Goal: Task Accomplishment & Management: Complete application form

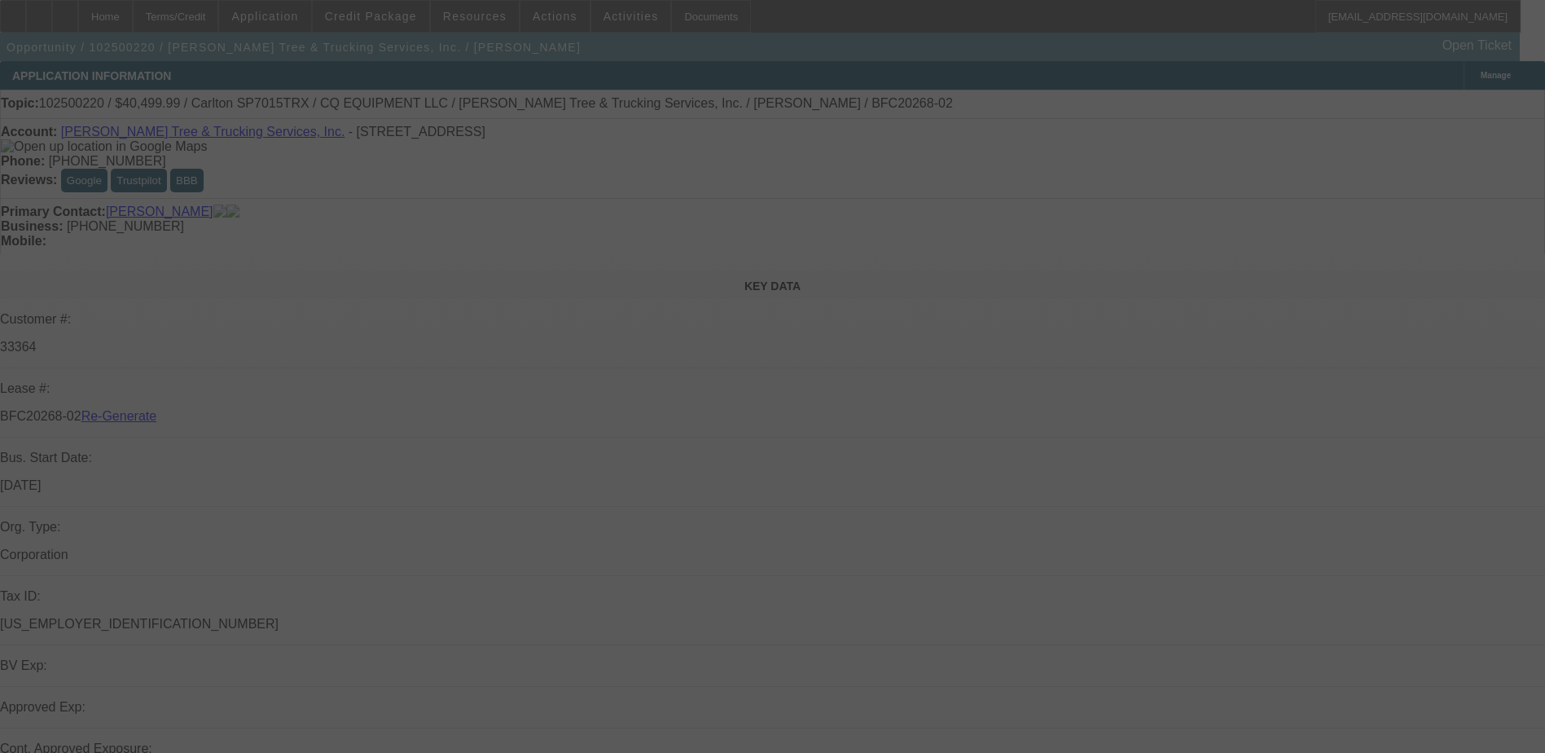
select select "3"
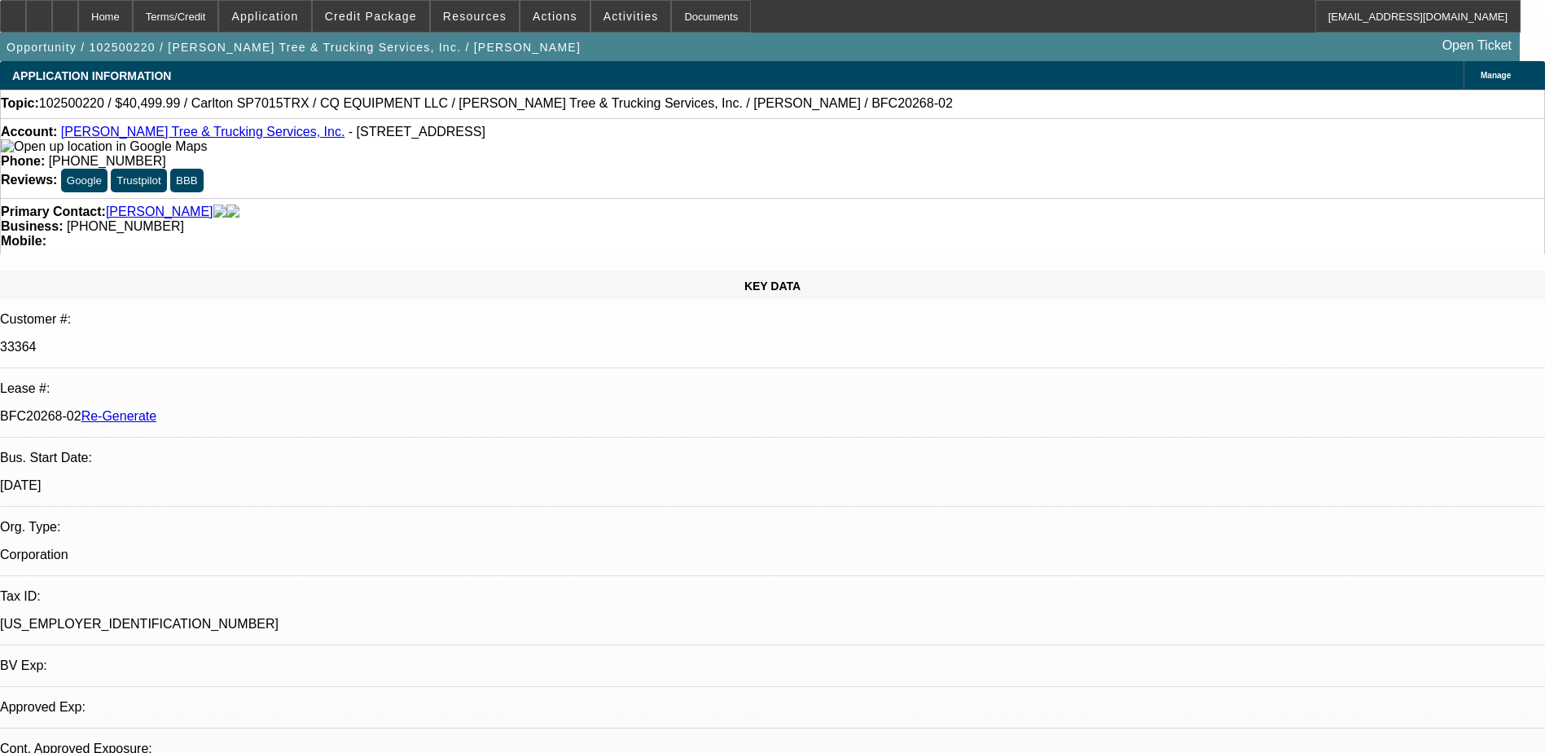
select select "0.1"
select select "0"
select select "1"
select select "2"
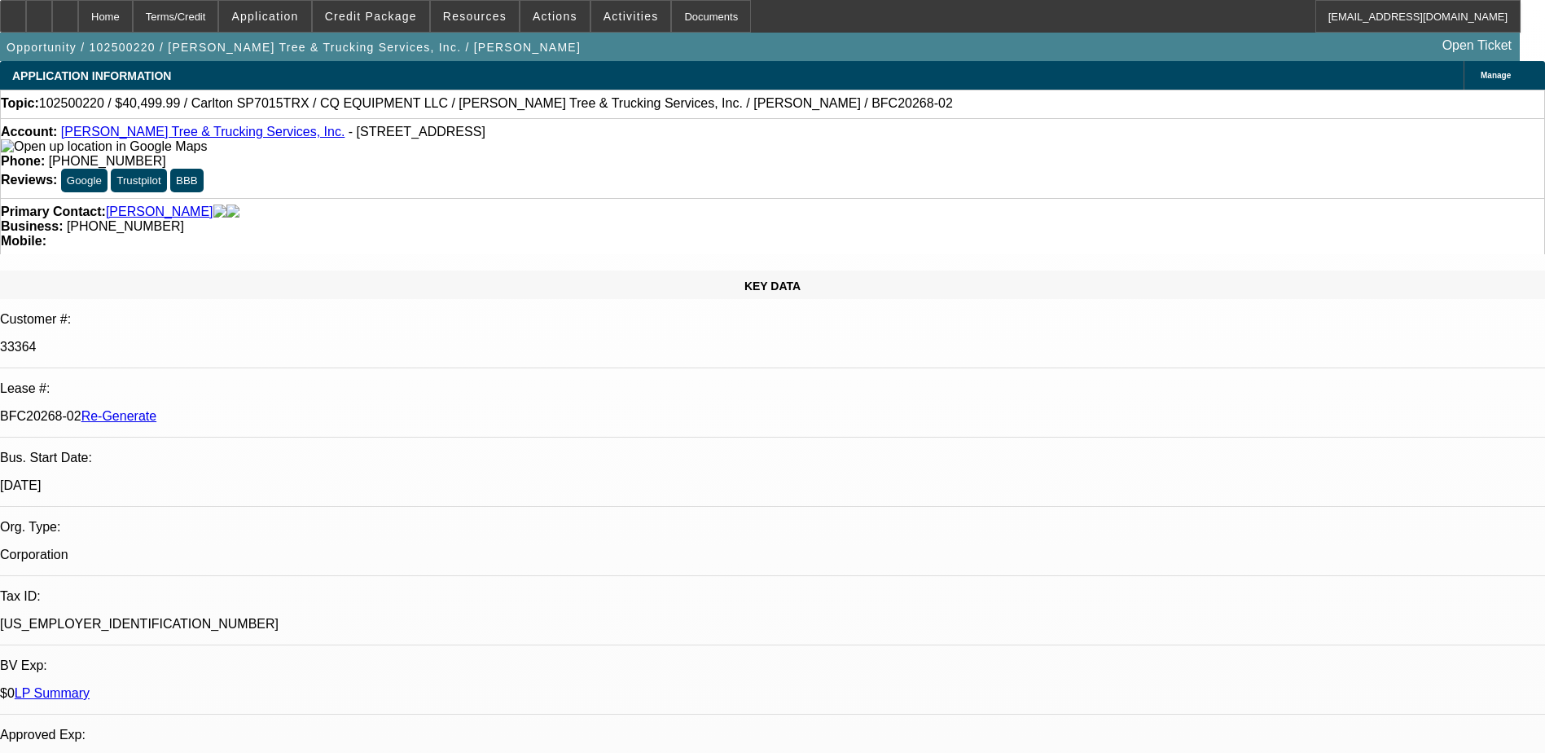
select select "6"
click at [699, 15] on div "Documents" at bounding box center [711, 16] width 80 height 33
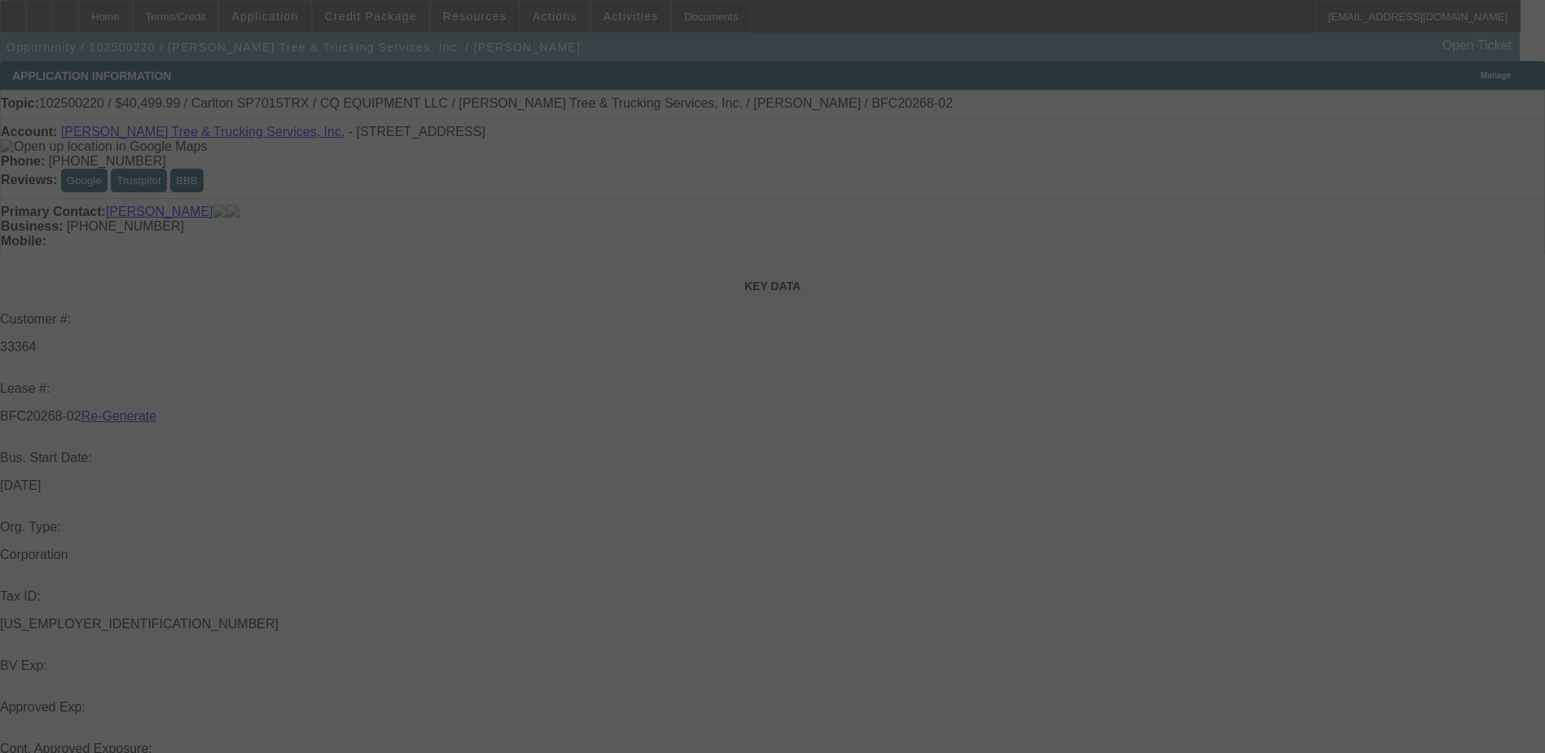
select select "3"
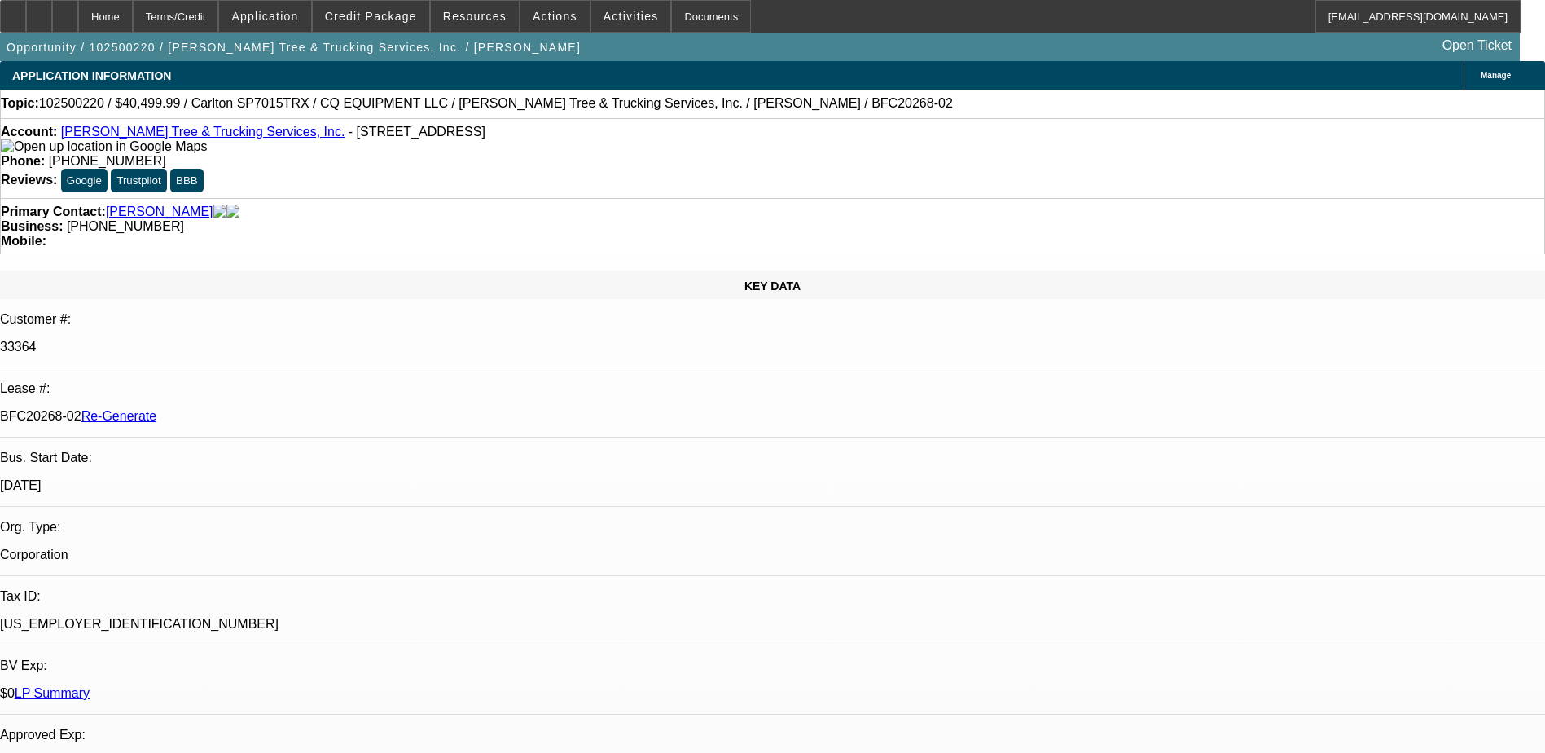
select select "0.1"
select select "0"
select select "1"
select select "2"
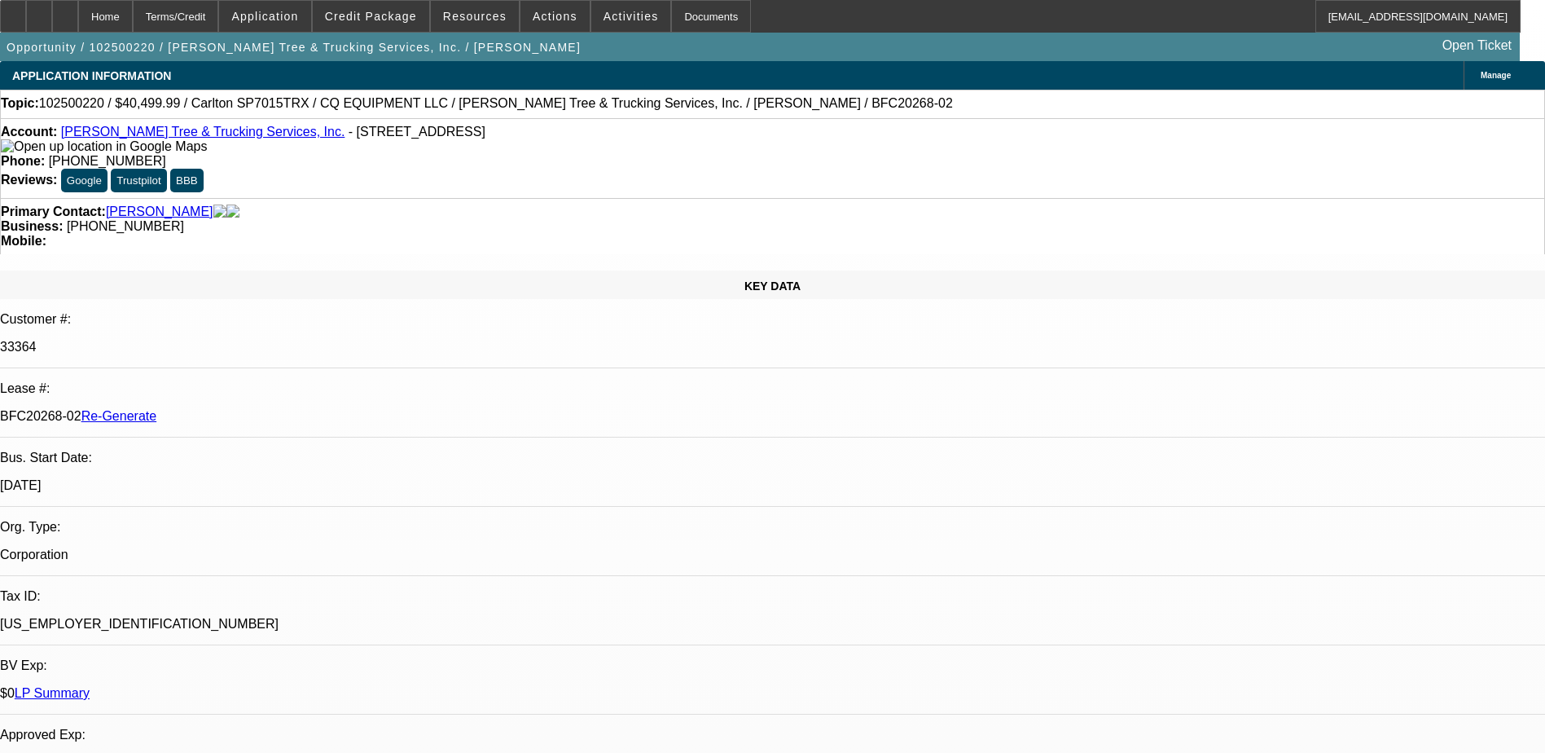
select select "6"
click at [687, 19] on div "Documents" at bounding box center [711, 16] width 80 height 33
click at [604, 15] on span "Activities" at bounding box center [631, 16] width 55 height 13
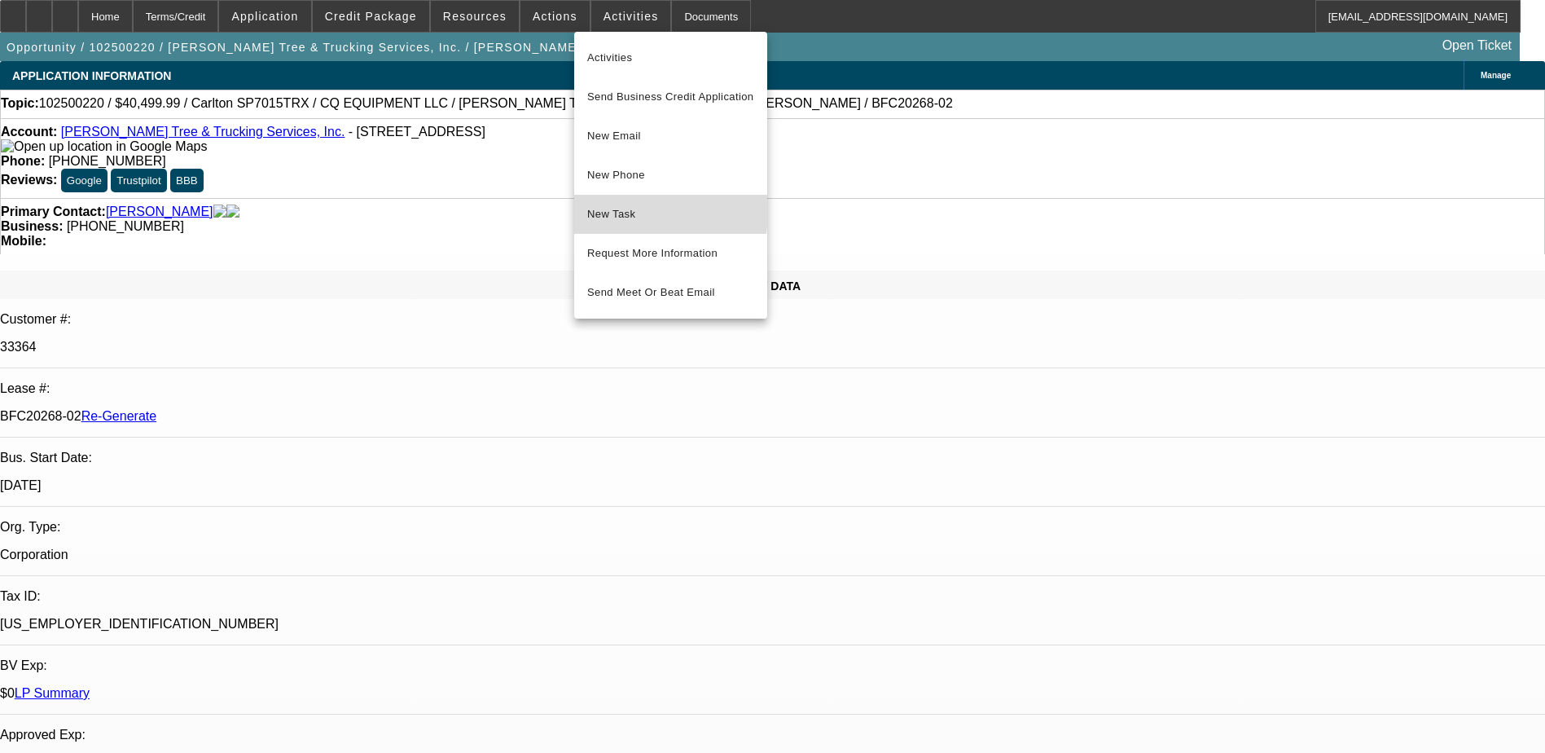
click at [612, 210] on span "New Task" at bounding box center [670, 214] width 167 height 20
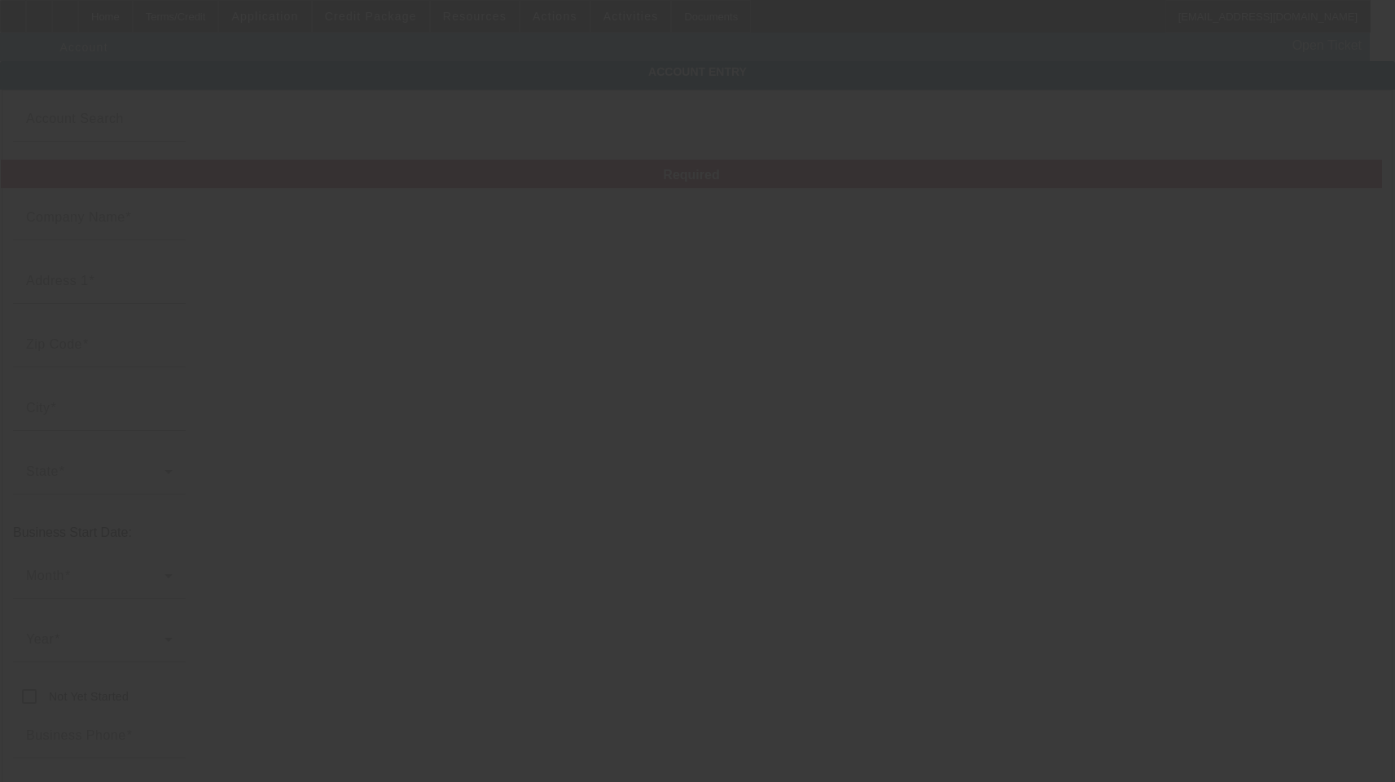
type input "[PERSON_NAME] Tree & Trucking Services, Inc."
type input "1111 Park Dr"
type input "33312"
type input "Fort Lauderdale"
type input "[PHONE_NUMBER]"
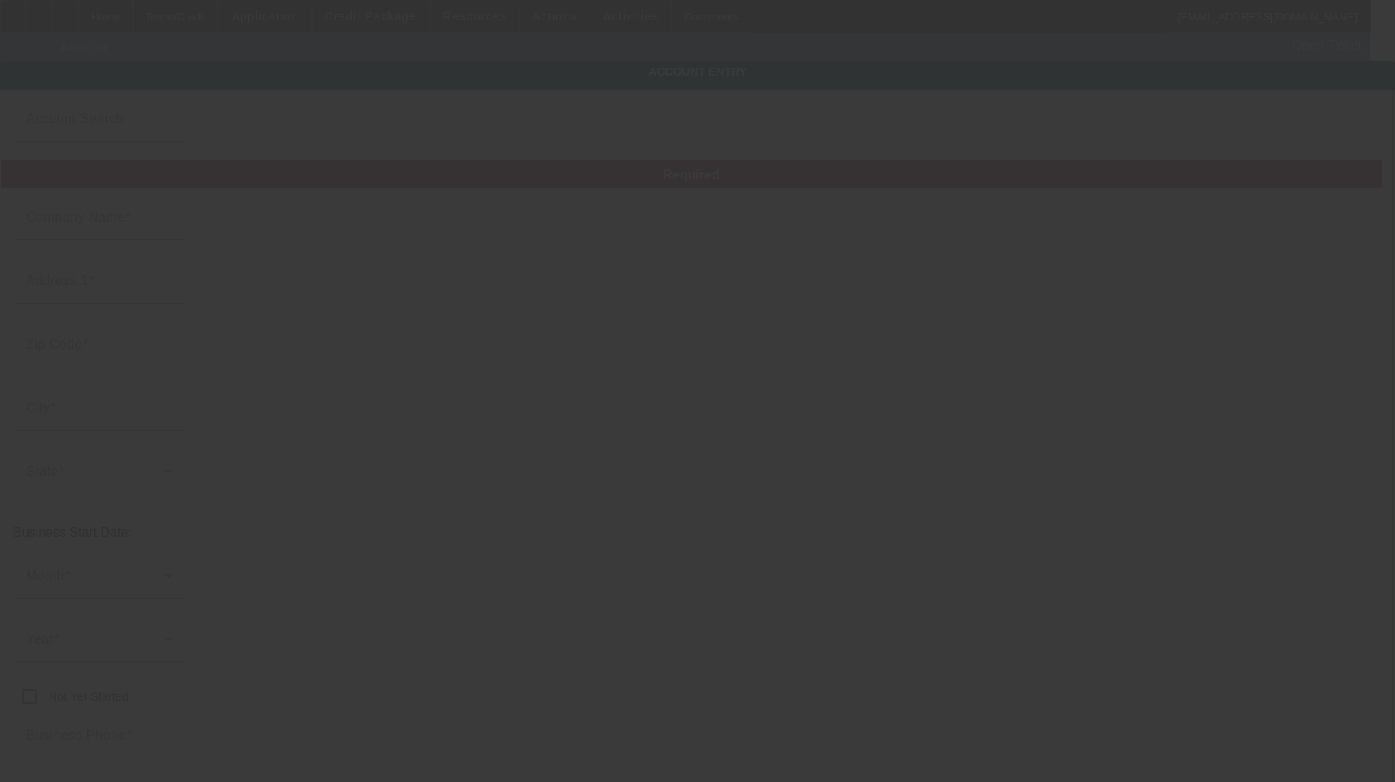
type input "anthony.trucking2@gmail.com"
type input "Broward"
type input "[US_EMPLOYER_IDENTIFICATION_NUMBER]"
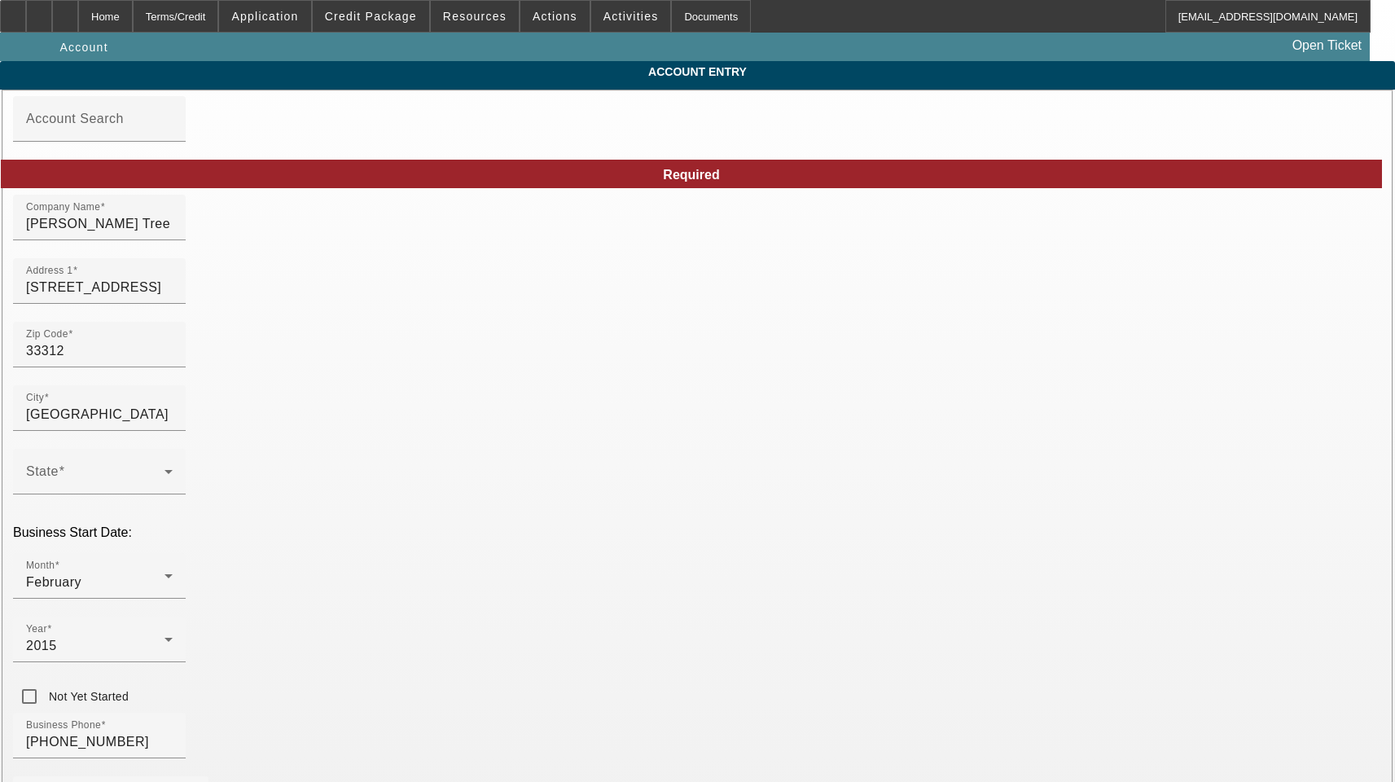
type input "10/8/2025"
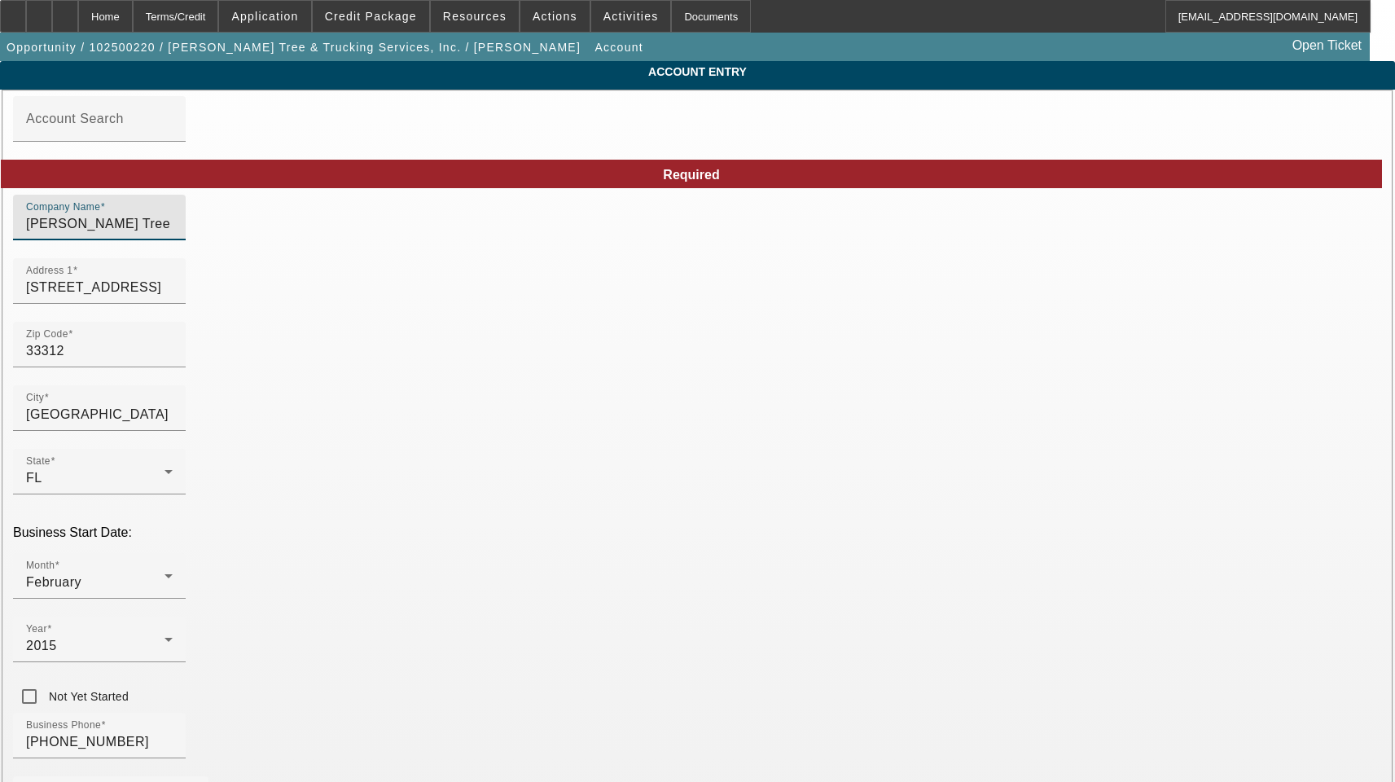
drag, startPoint x: 459, startPoint y: 236, endPoint x: 166, endPoint y: 235, distance: 293.2
paste input "02"
type input "[PERSON_NAME] Tree & Trucking Services, Inc."
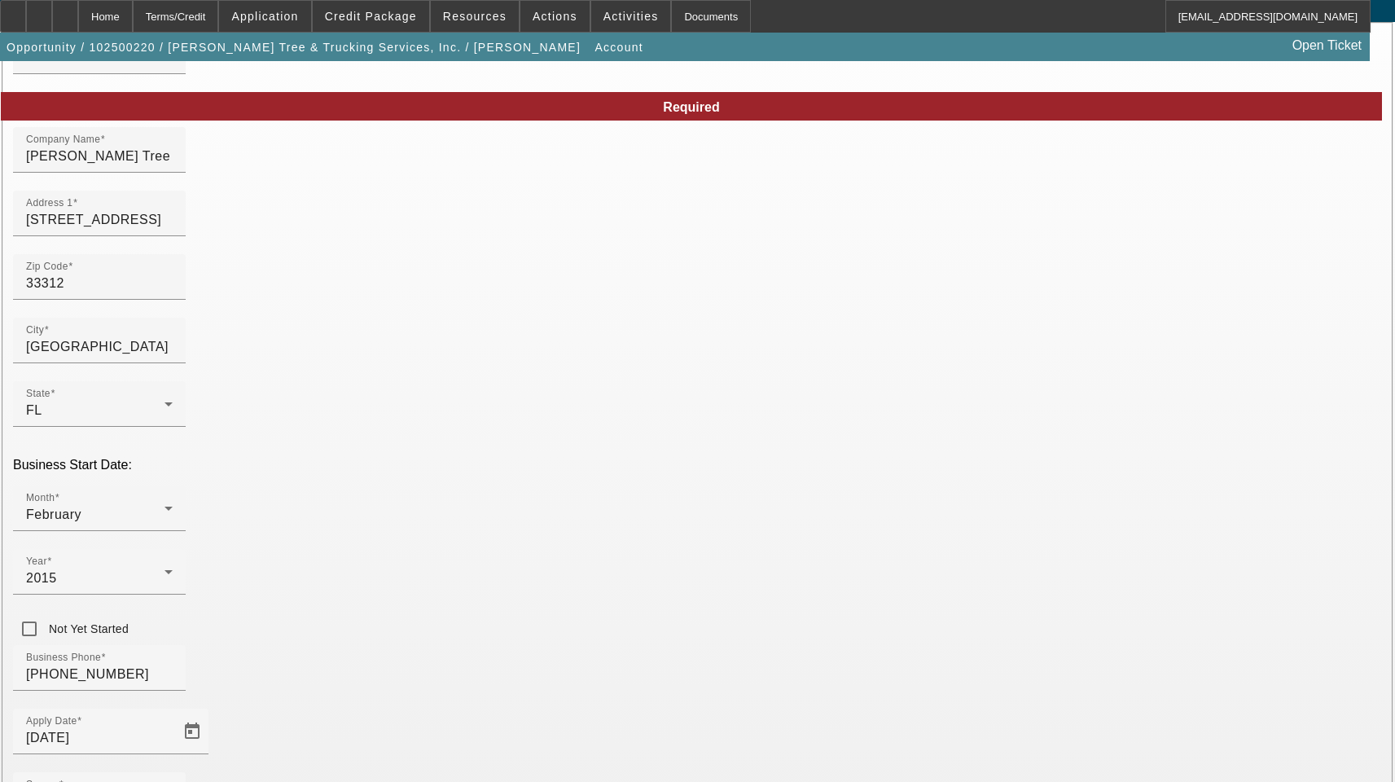
scroll to position [178, 0]
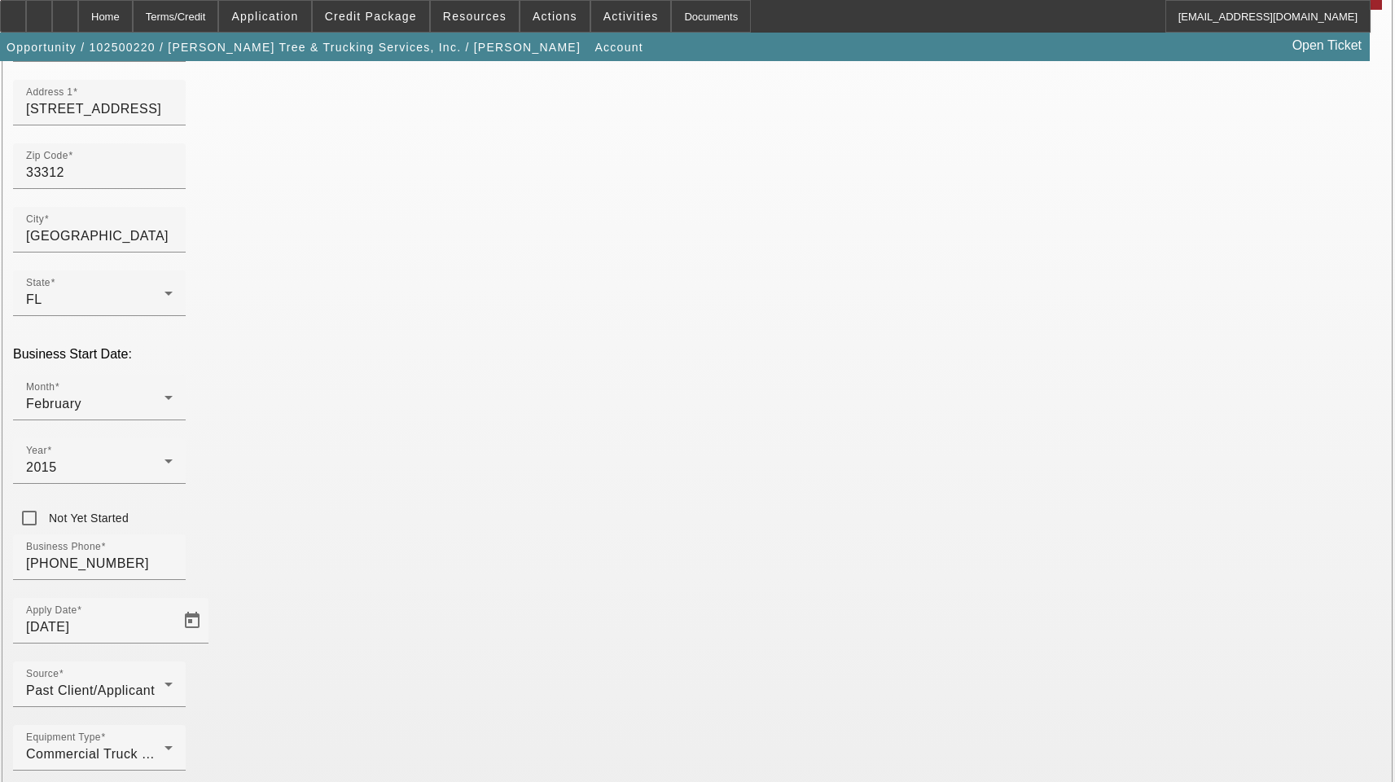
paste input "treeservices"
type input "anthonytreeservices@gmail.com"
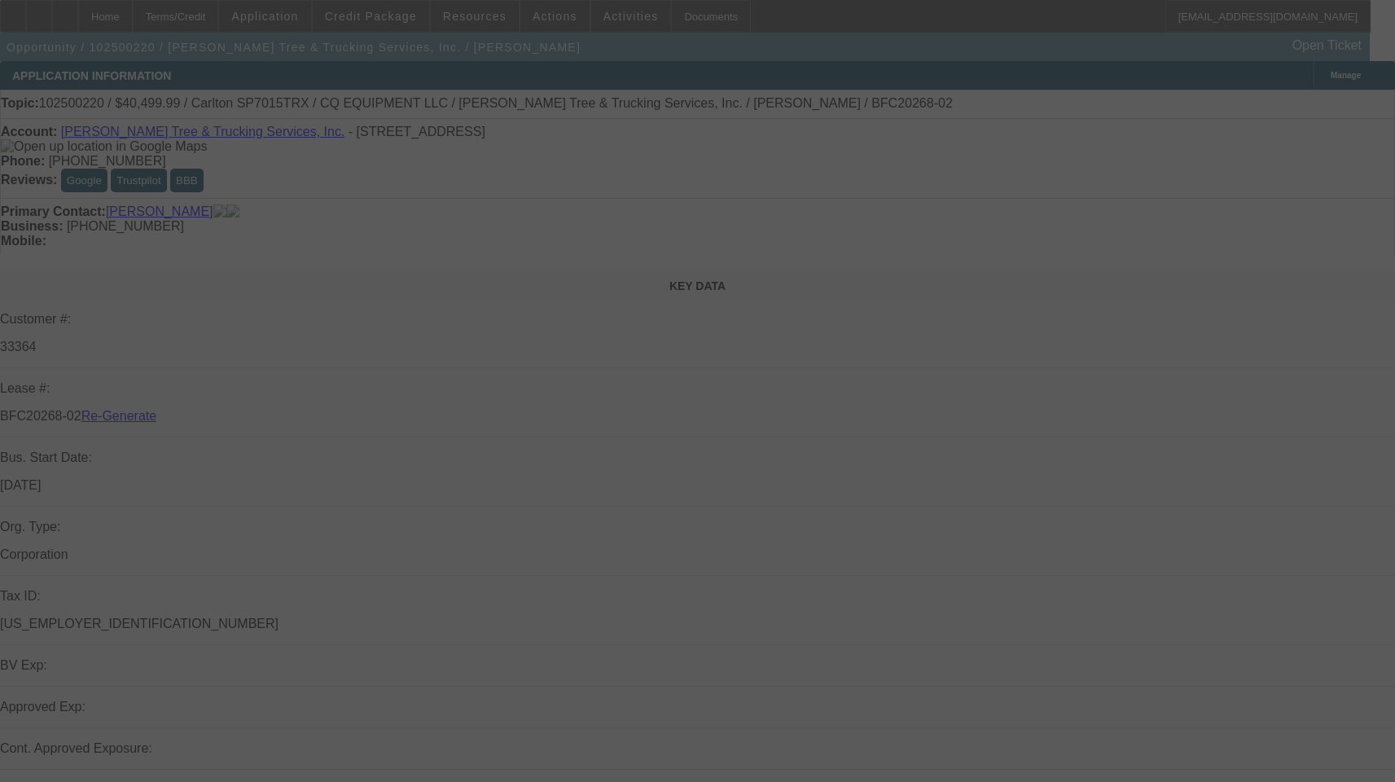
select select "3"
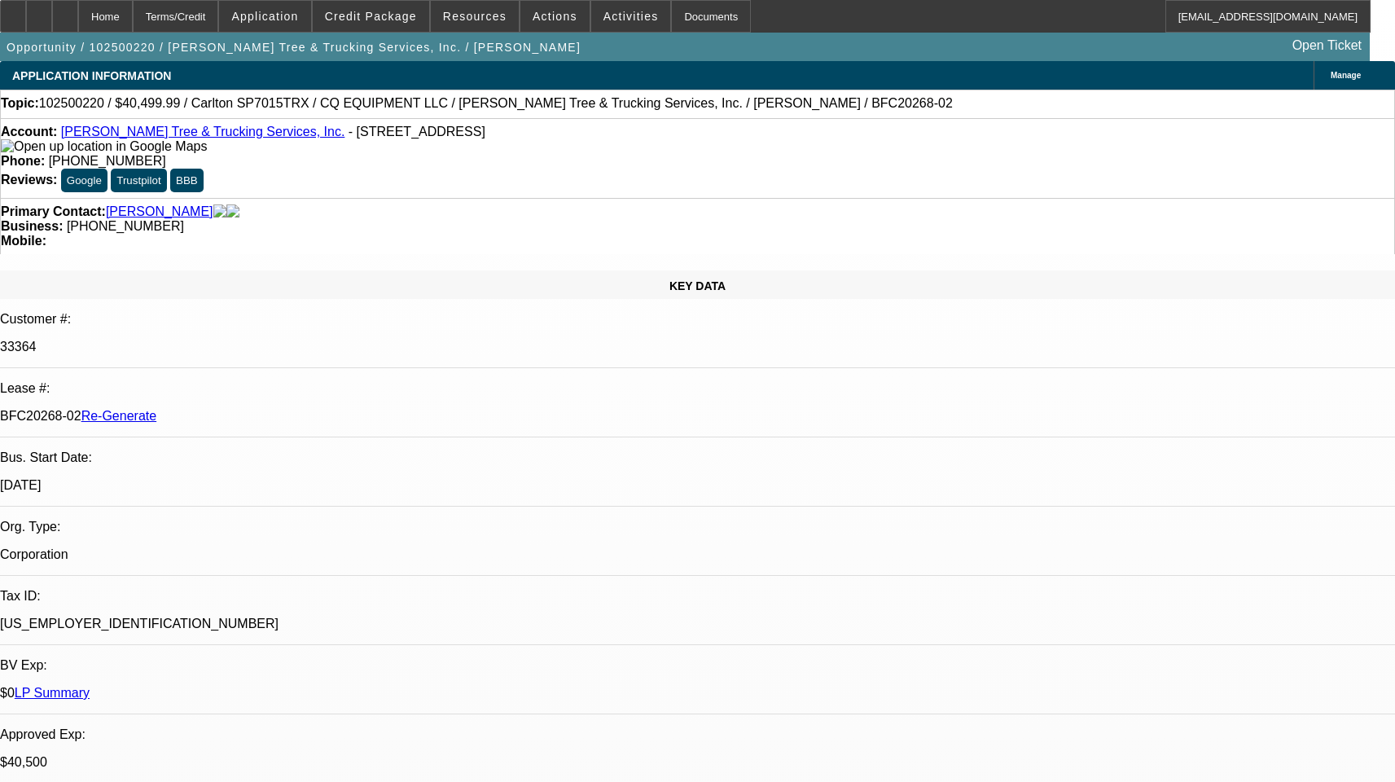
select select "0.1"
select select "0"
select select "1"
select select "2"
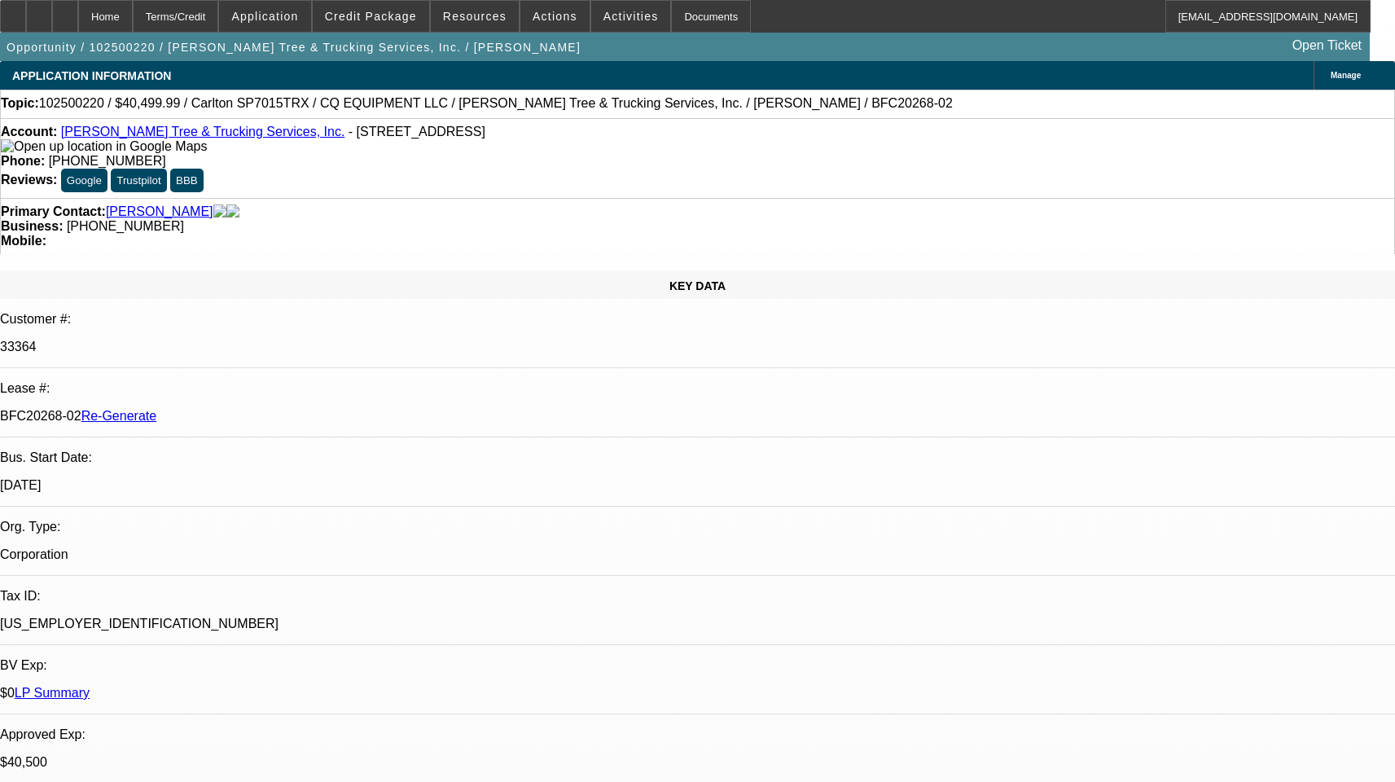
select select "6"
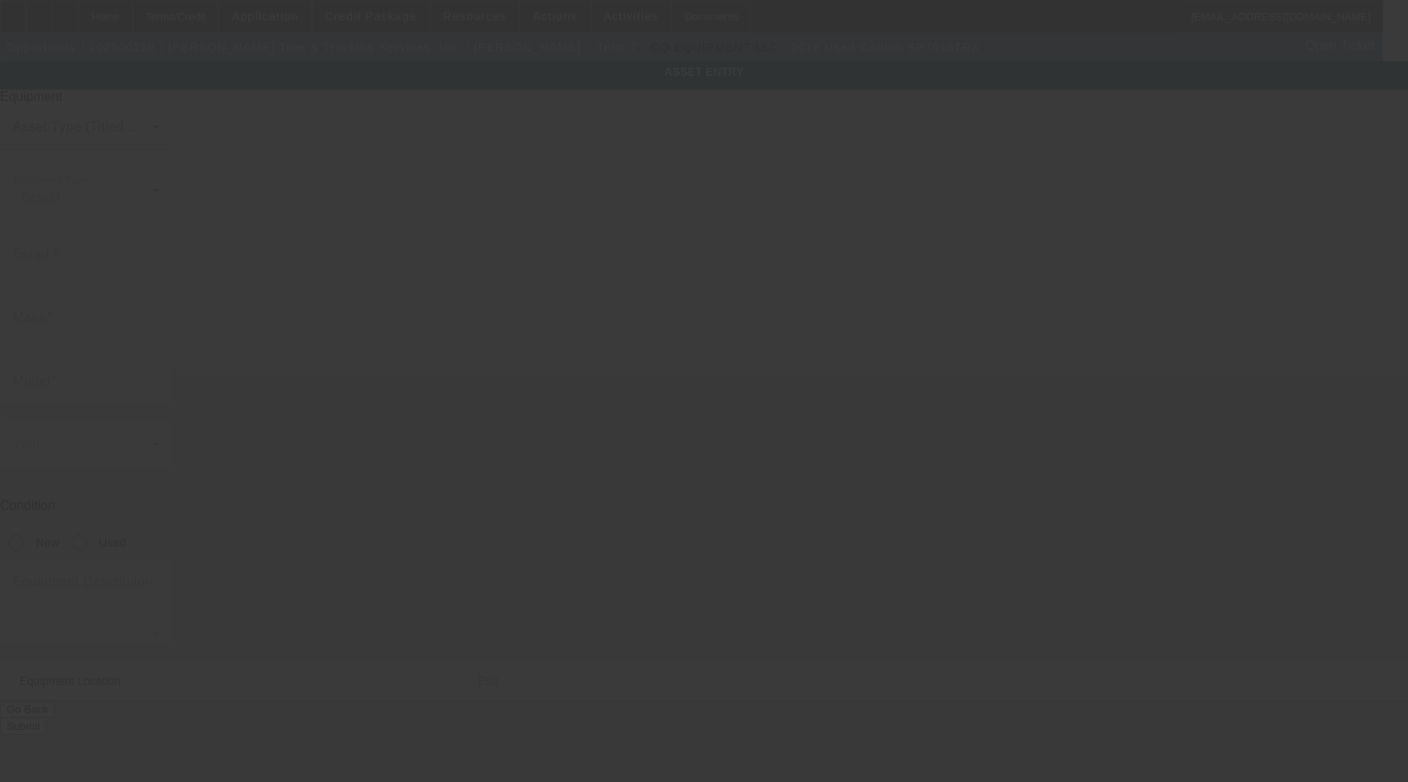
type input "1J9SH3131G1167360"
type input "Carlton"
type input "SP7015TRX"
radio input "true"
type textarea "Track Stump Grinder"
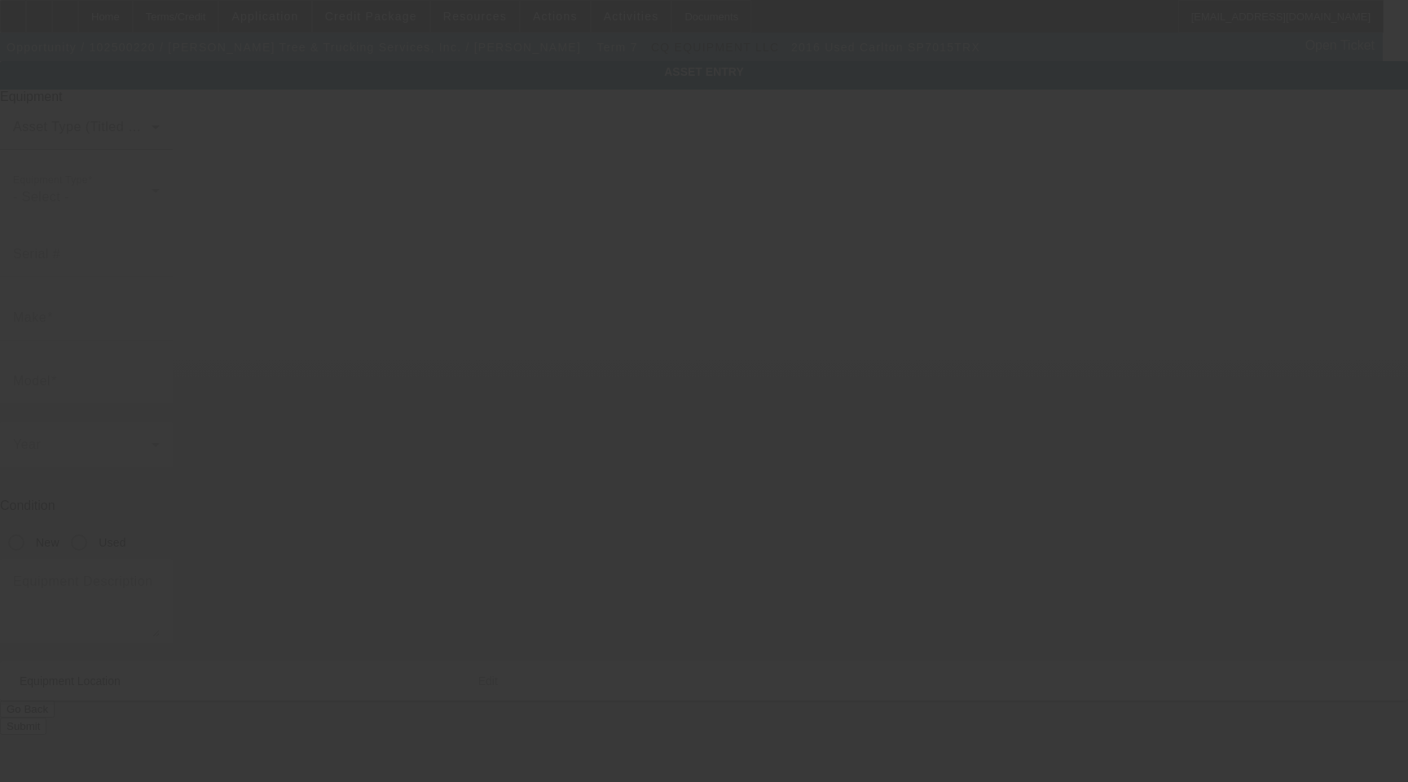
type input "1111 Park Dr"
type input "Fort Lauderdale"
type input "33312"
type input "Broward"
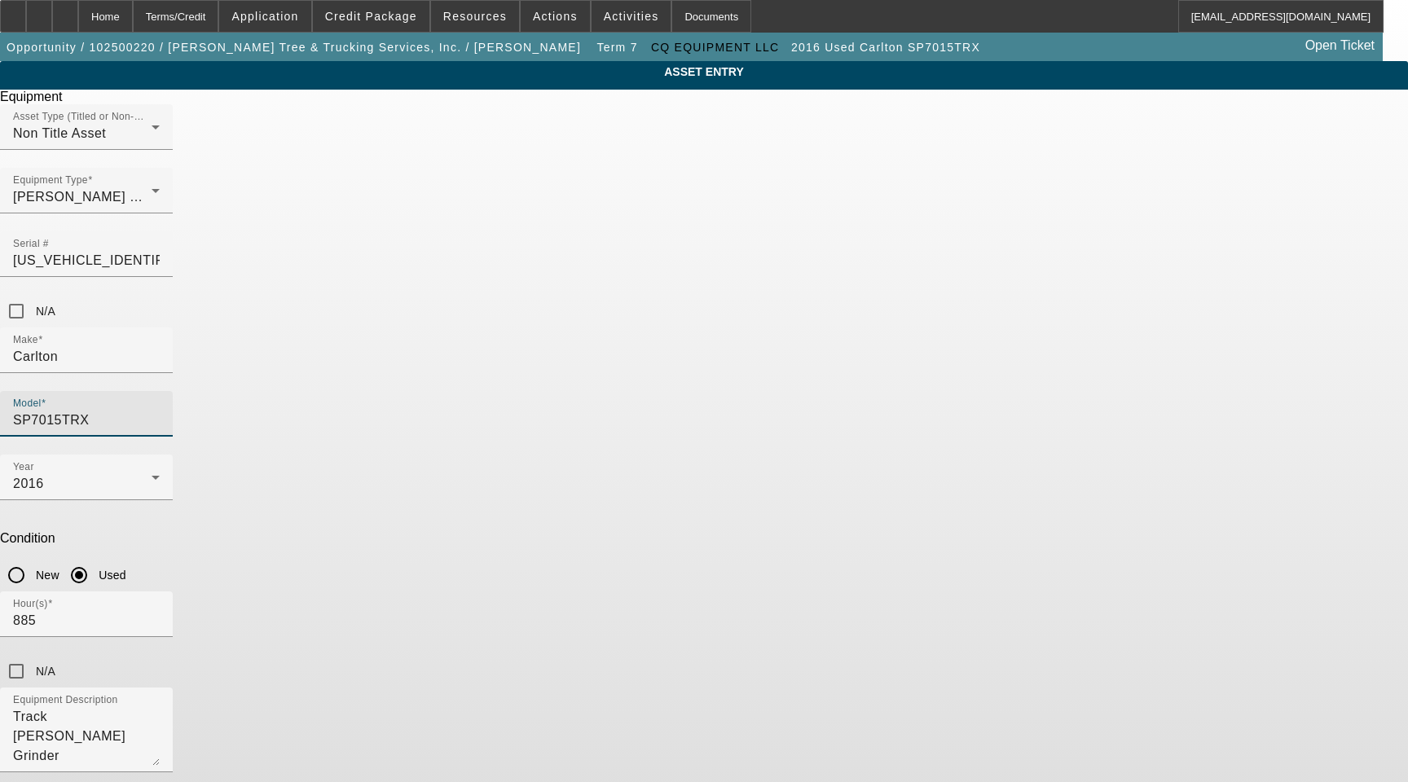
click at [160, 411] on input "SP7015TRX" at bounding box center [86, 421] width 147 height 20
click at [160, 411] on input "SP7015 TRX" at bounding box center [86, 421] width 147 height 20
type input "SP7015 TRX Stump Grinder"
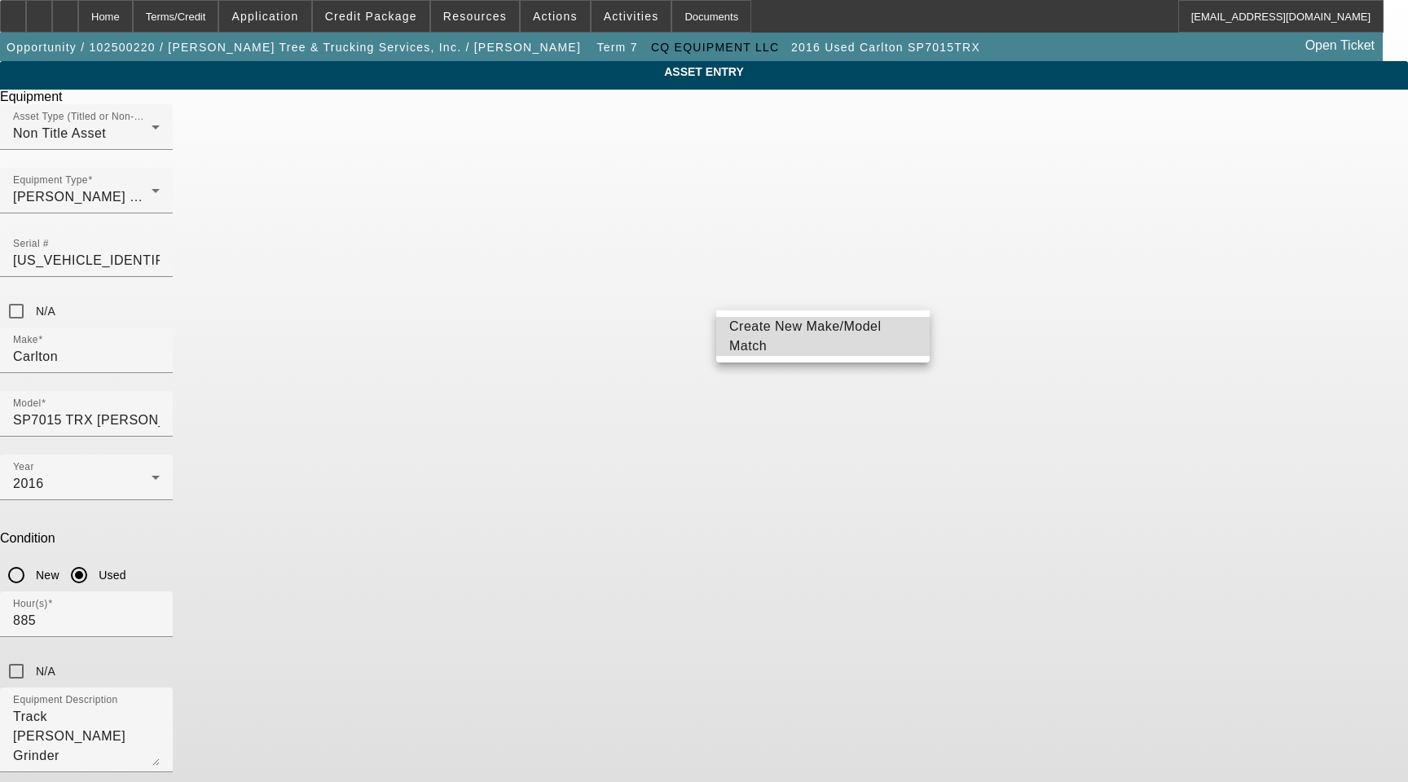
click at [856, 327] on span "Create New Make/Model Match" at bounding box center [822, 336] width 187 height 39
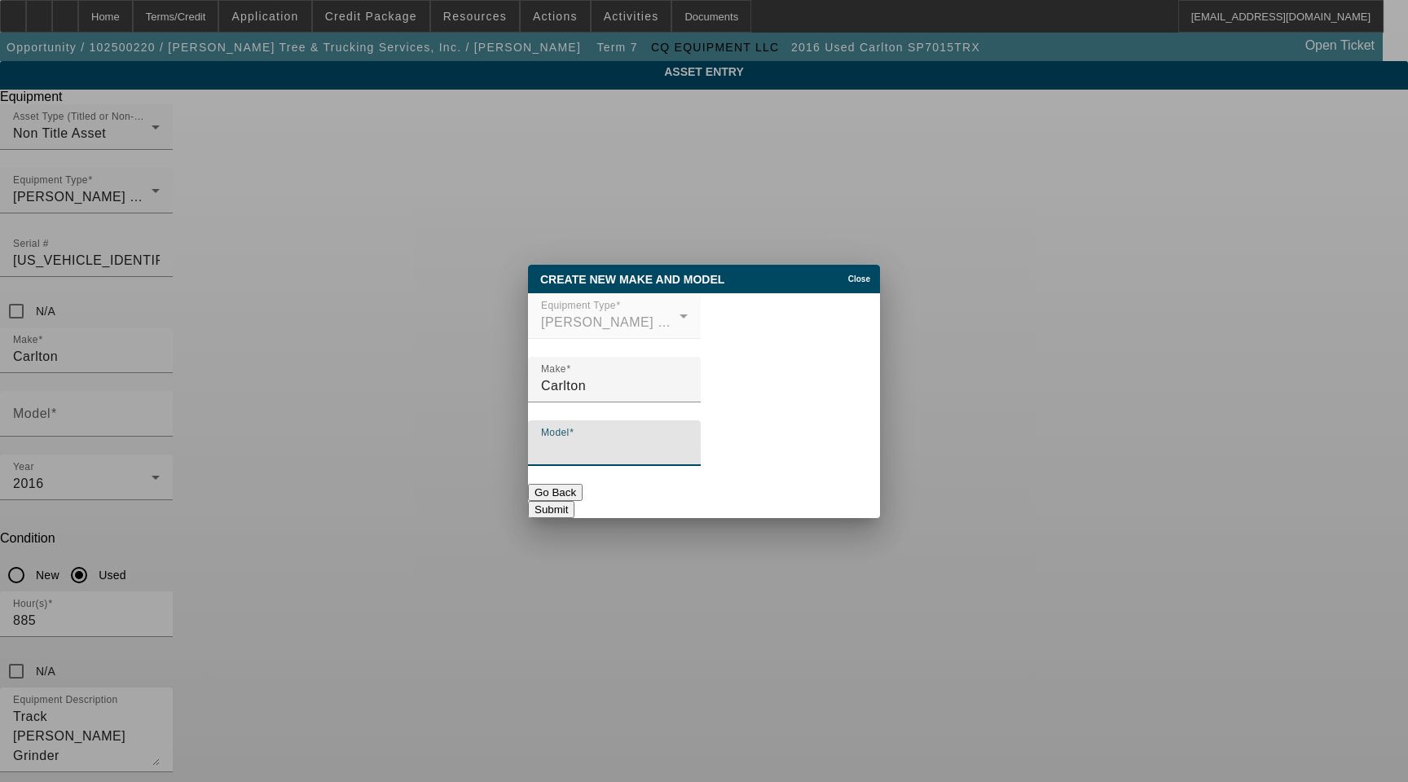
click at [677, 450] on input "Model" at bounding box center [614, 450] width 147 height 20
paste input "SP7015 TRX Stump Grinder"
type input "SP7015 TRX Stump Grinder"
click at [574, 505] on button "Submit" at bounding box center [551, 509] width 46 height 17
type input "SP7015 TRX Stump Grinder"
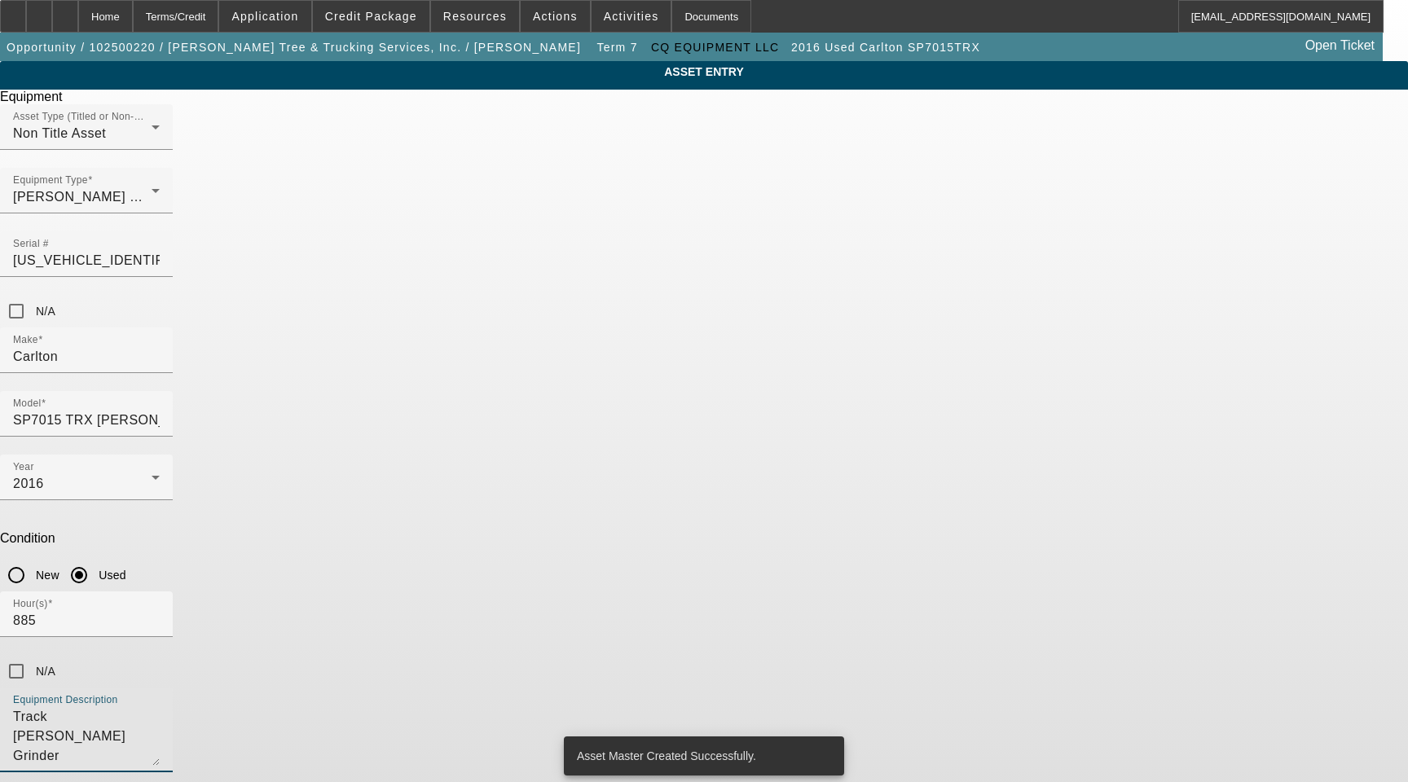
drag, startPoint x: 628, startPoint y: 487, endPoint x: 328, endPoint y: 477, distance: 299.9
click at [328, 477] on div "ASSET ENTRY Delete asset Equipment Asset Type (Titled or Non-Titled) Non Title …" at bounding box center [704, 462] width 1408 height 802
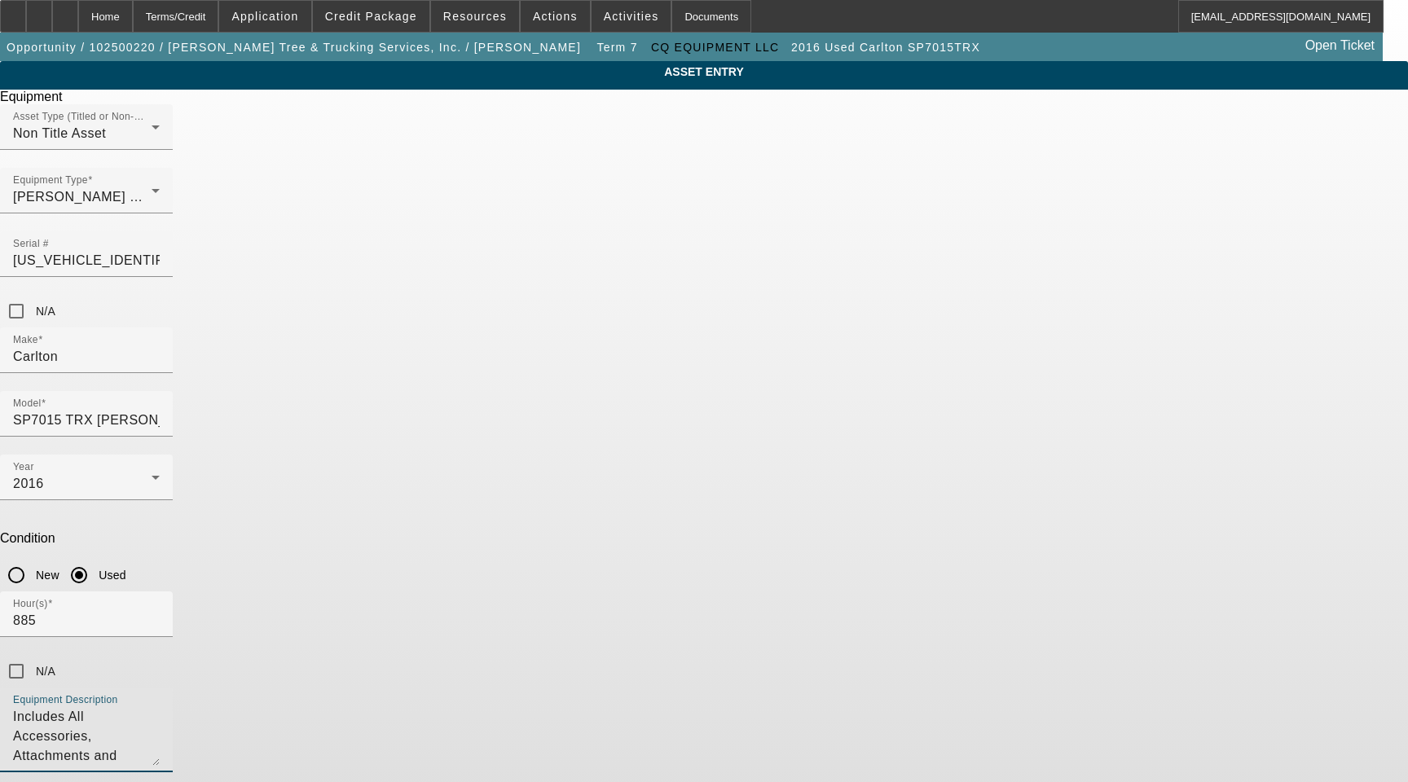
type textarea "Includes All Accessories, Attachments and Options"
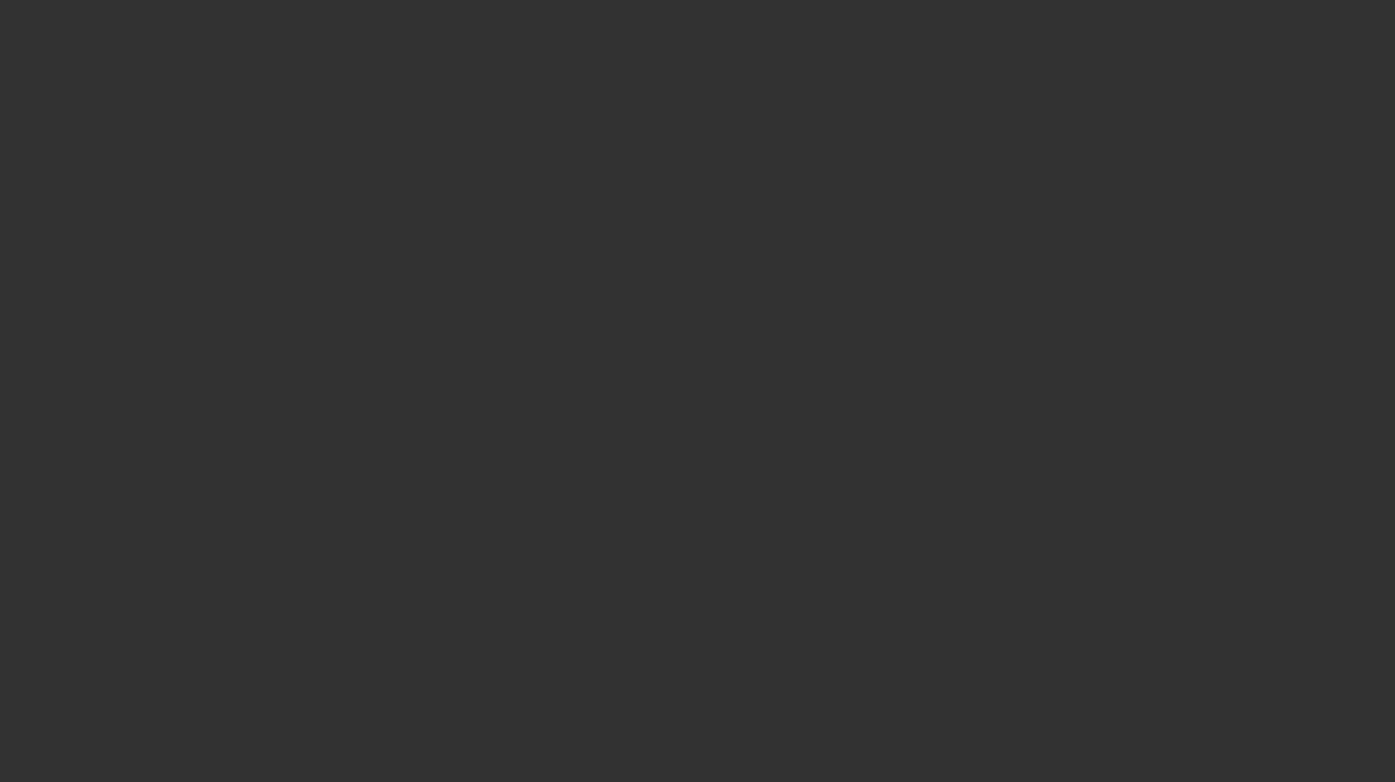
select select "3"
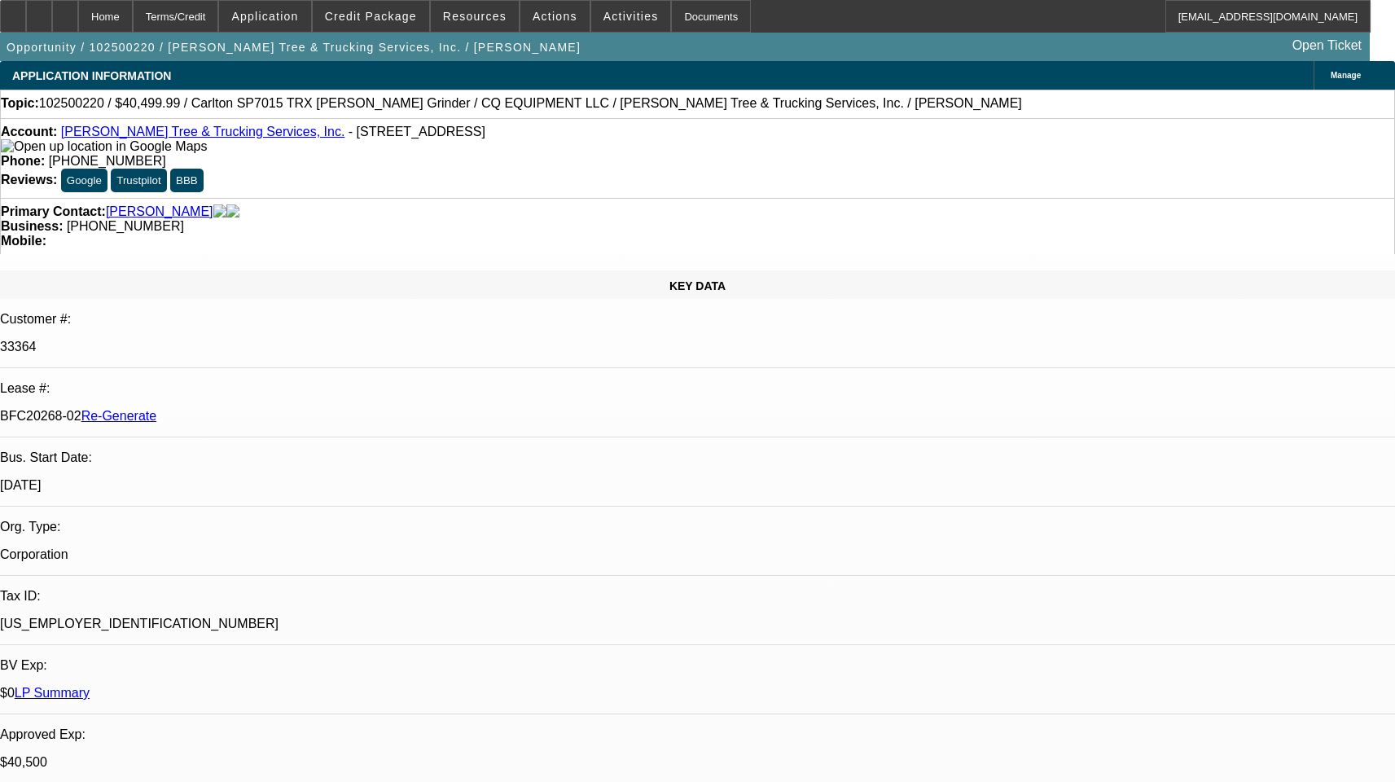
select select "0.1"
select select "0"
select select "2"
select select "0"
select select "6"
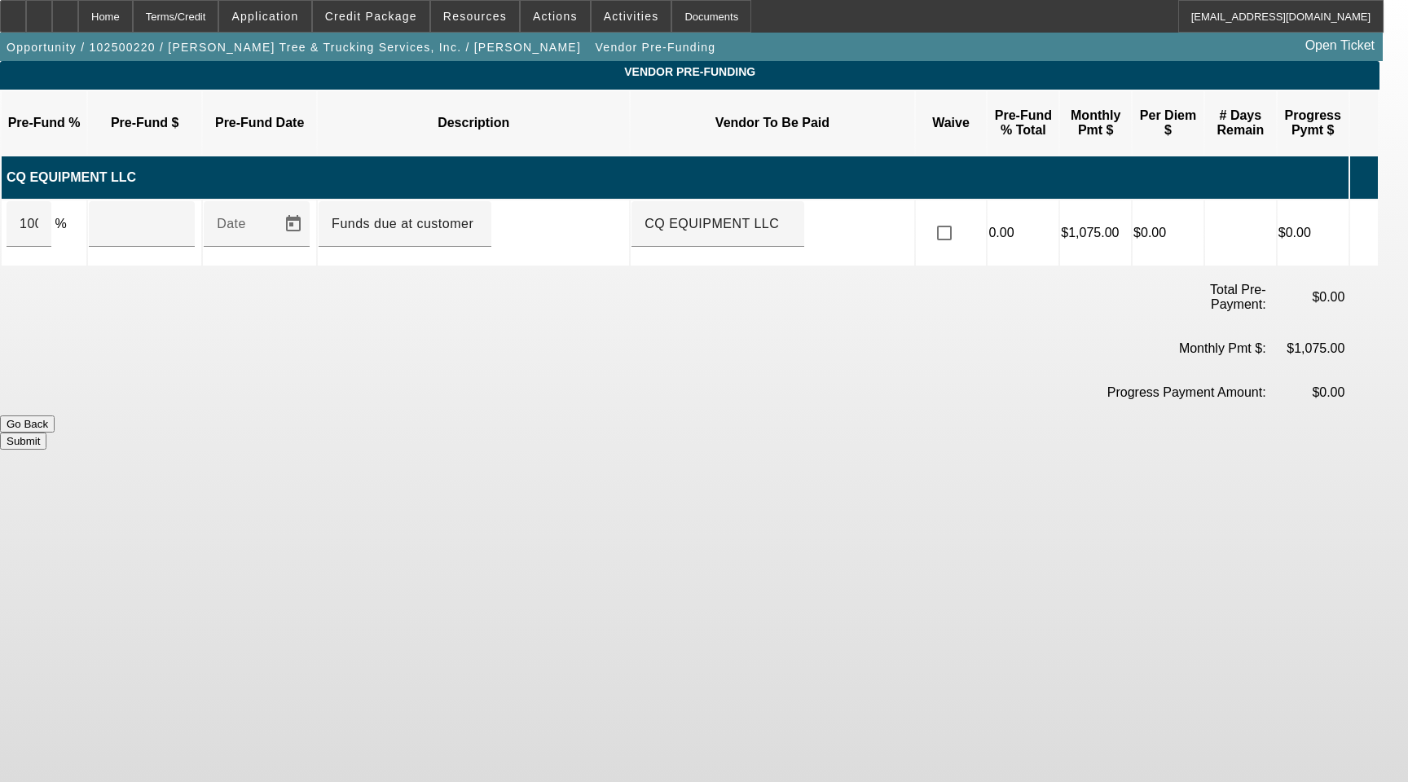
click at [1367, 217] on icon at bounding box center [1359, 232] width 16 height 30
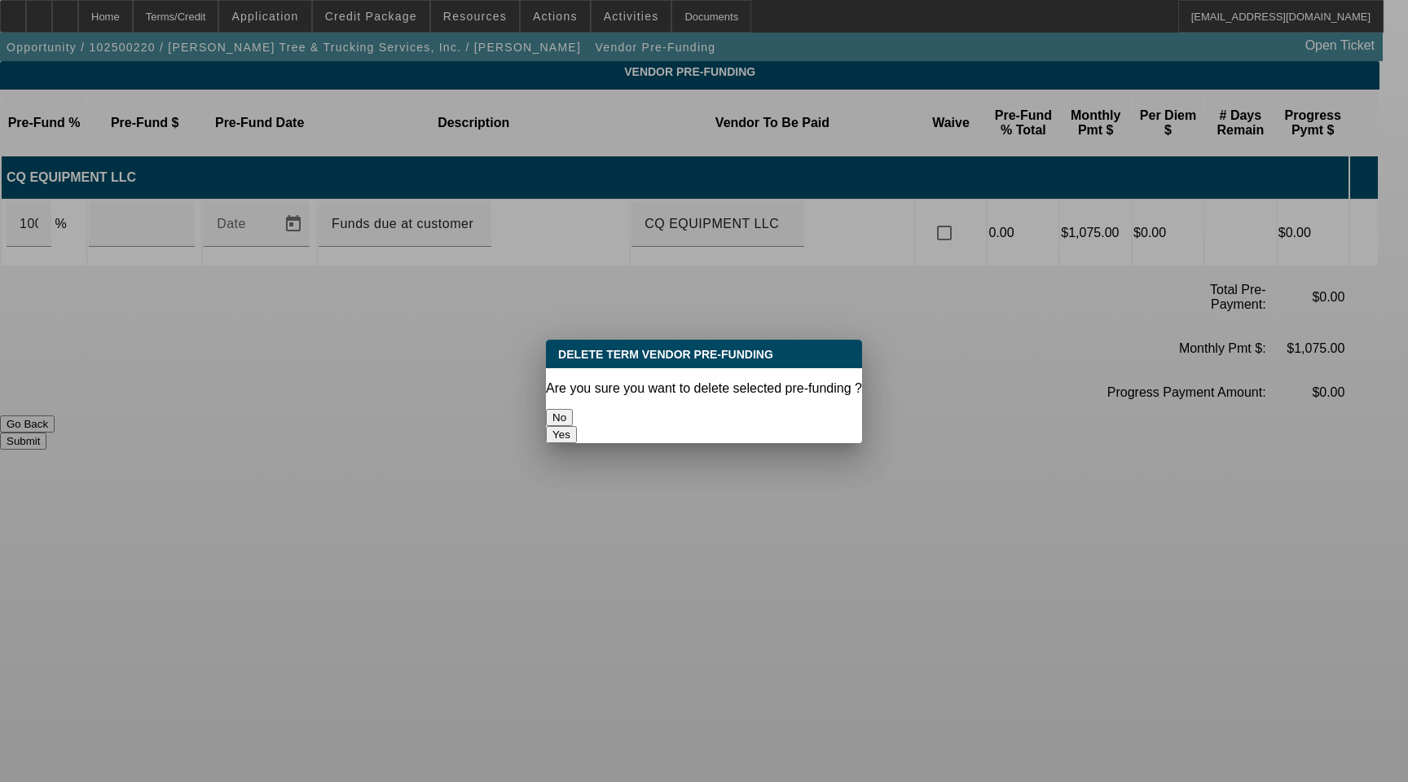
click at [577, 426] on button "Yes" at bounding box center [561, 434] width 31 height 17
